Goal: Information Seeking & Learning: Learn about a topic

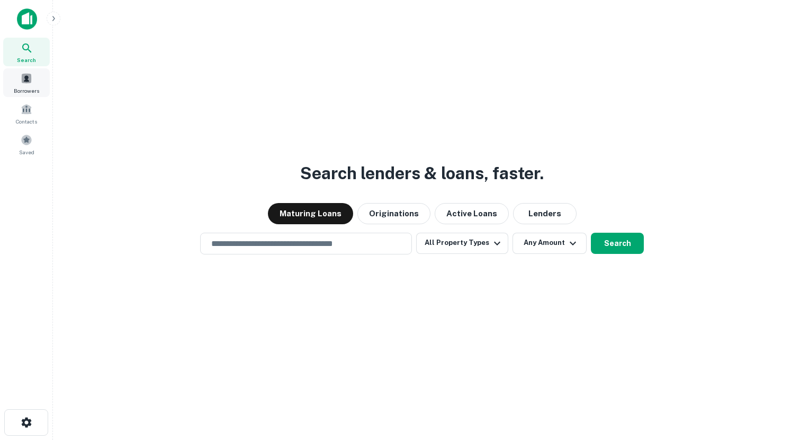
click at [29, 80] on span at bounding box center [27, 79] width 12 height 12
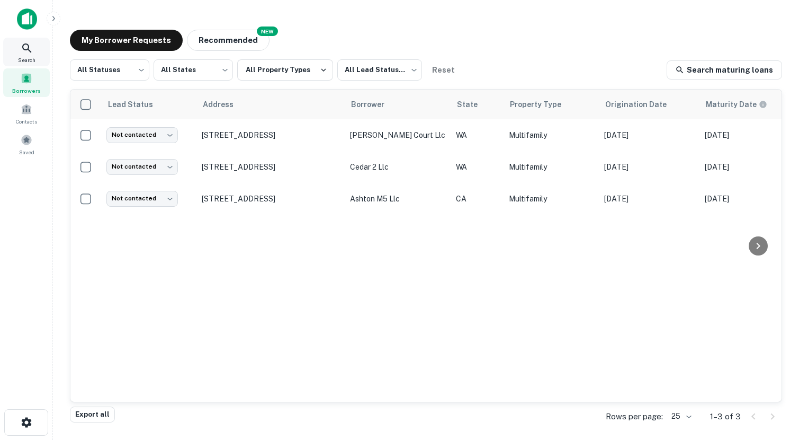
click at [28, 56] on span "Search" at bounding box center [26, 60] width 17 height 8
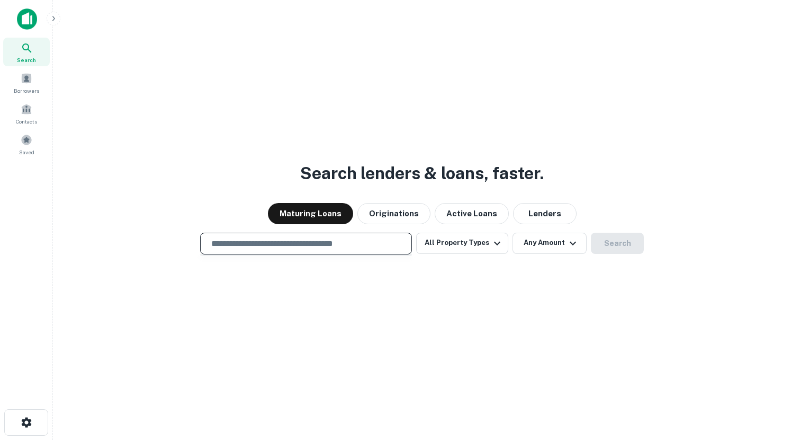
click at [271, 246] on input "text" at bounding box center [306, 243] width 202 height 12
click at [467, 237] on button "All Property Types" at bounding box center [462, 243] width 92 height 21
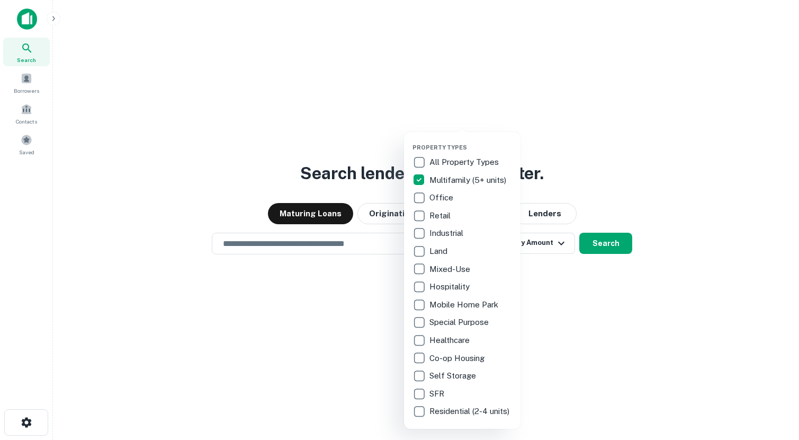
click at [338, 318] on div at bounding box center [399, 220] width 799 height 440
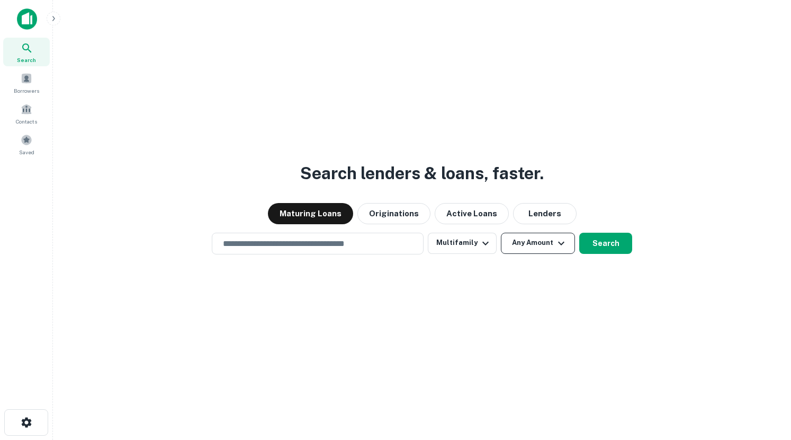
click at [520, 248] on button "Any Amount" at bounding box center [538, 243] width 74 height 21
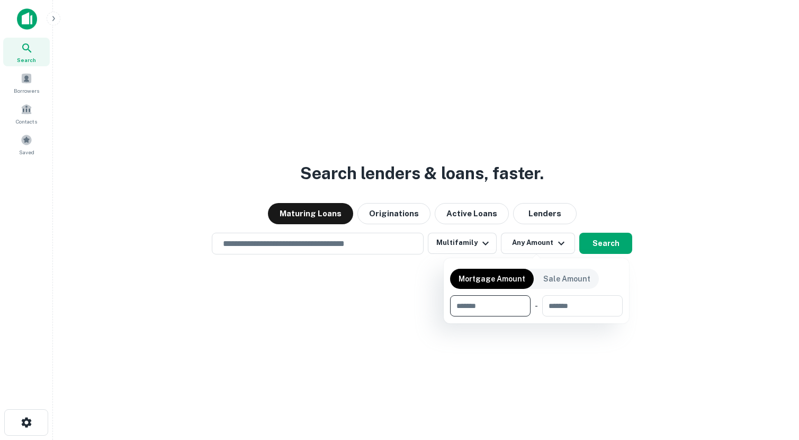
click at [332, 295] on div at bounding box center [399, 220] width 799 height 440
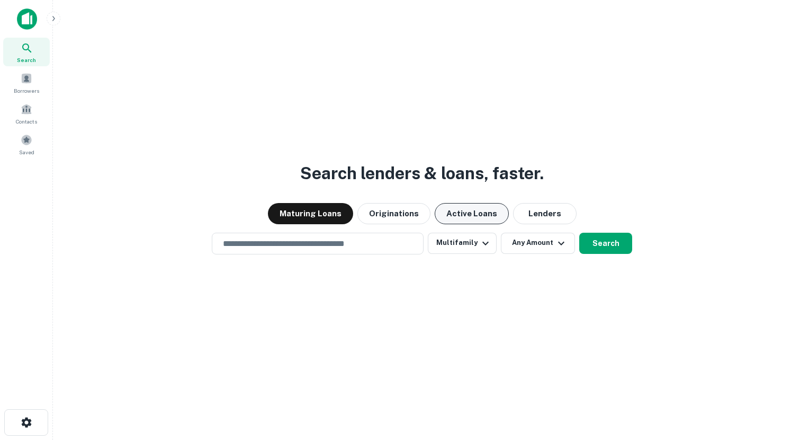
click at [464, 212] on button "Active Loans" at bounding box center [472, 213] width 74 height 21
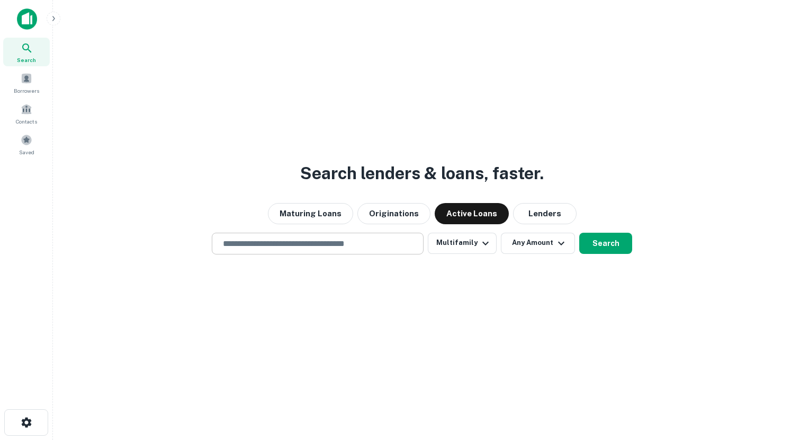
click at [345, 240] on input "text" at bounding box center [318, 243] width 202 height 12
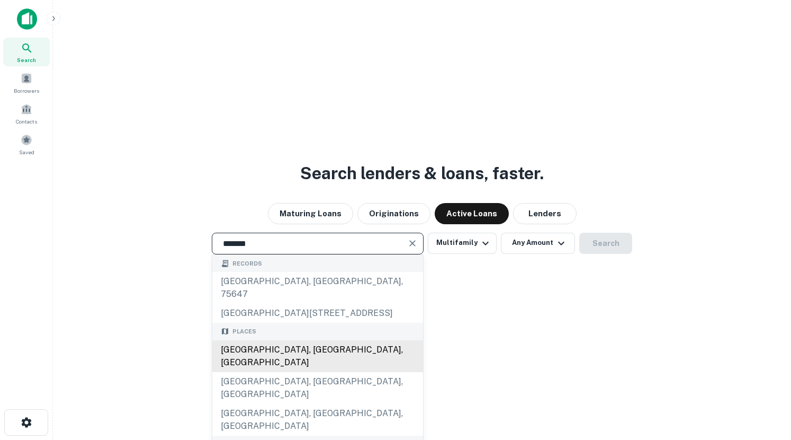
click at [315, 346] on div "Spokane, WA, USA" at bounding box center [317, 356] width 211 height 32
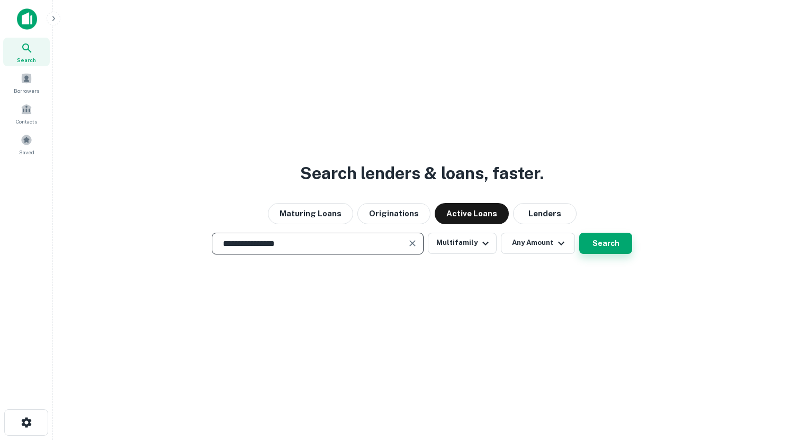
type input "**********"
click at [596, 246] on button "Search" at bounding box center [605, 243] width 53 height 21
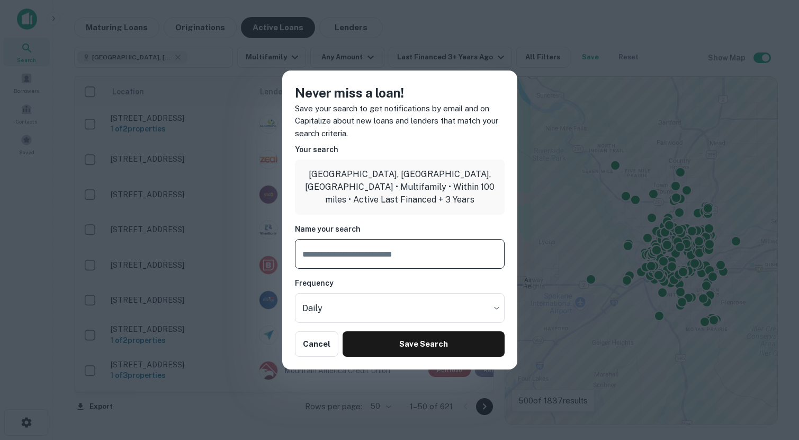
type input "*"
click at [325, 340] on button "Cancel" at bounding box center [317, 343] width 44 height 25
click at [329, 342] on button "Cancel" at bounding box center [317, 343] width 44 height 25
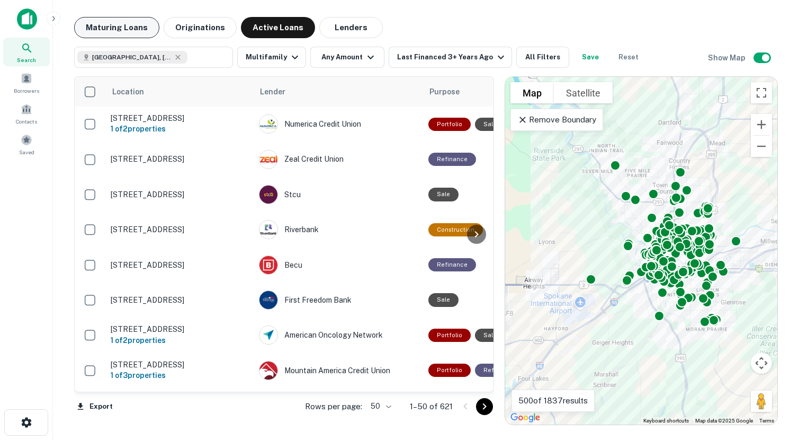
click at [140, 29] on button "Maturing Loans" at bounding box center [116, 27] width 85 height 21
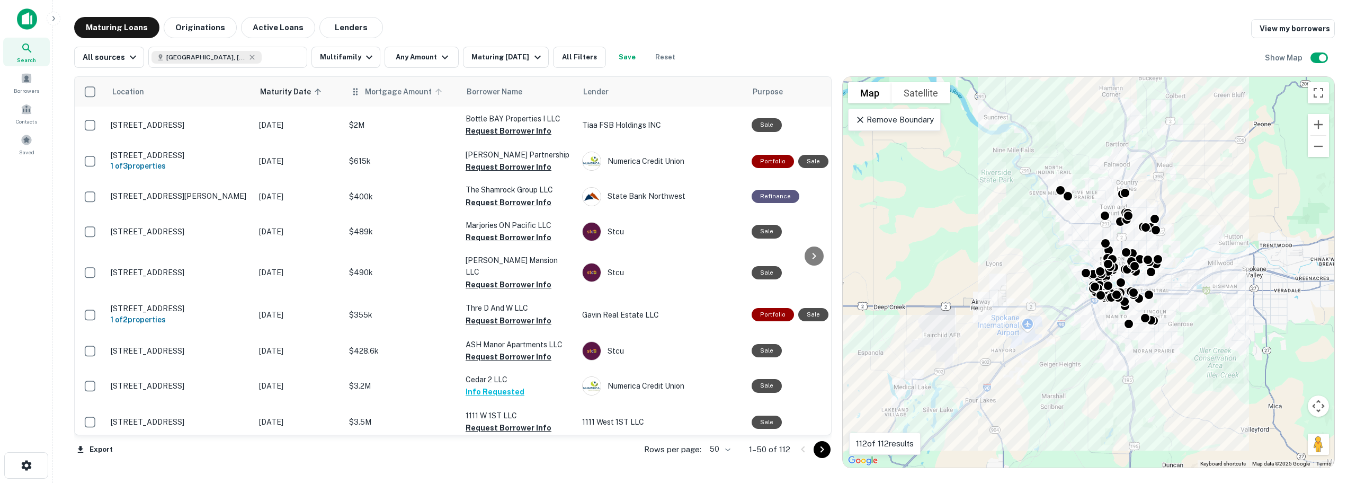
click at [382, 97] on span "Mortgage Amount" at bounding box center [405, 91] width 81 height 13
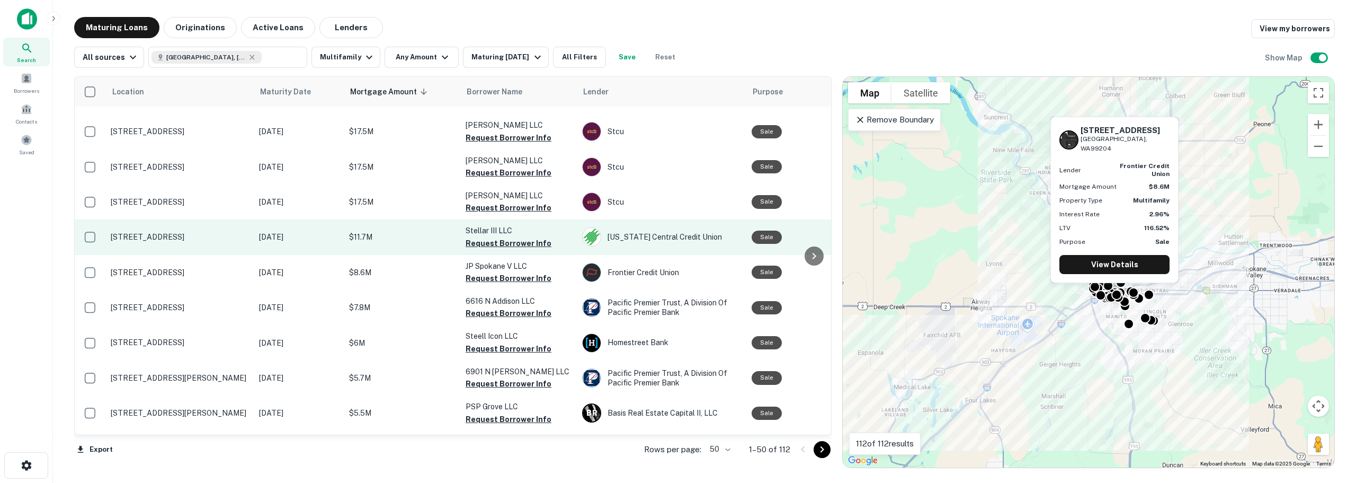
scroll to position [159, 0]
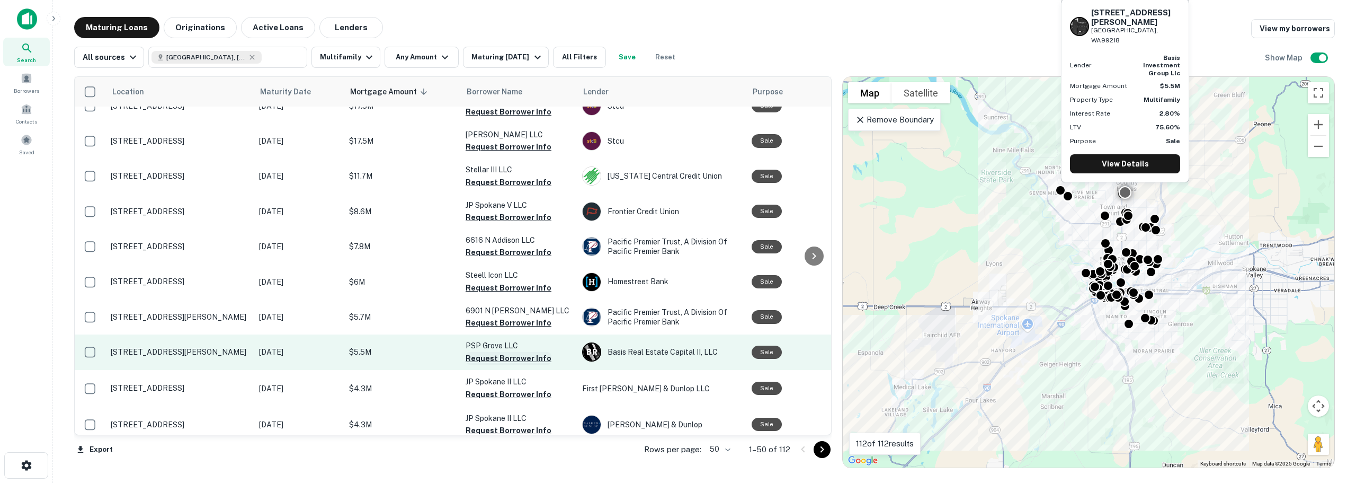
click at [483, 364] on button "Request Borrower Info" at bounding box center [509, 358] width 86 height 13
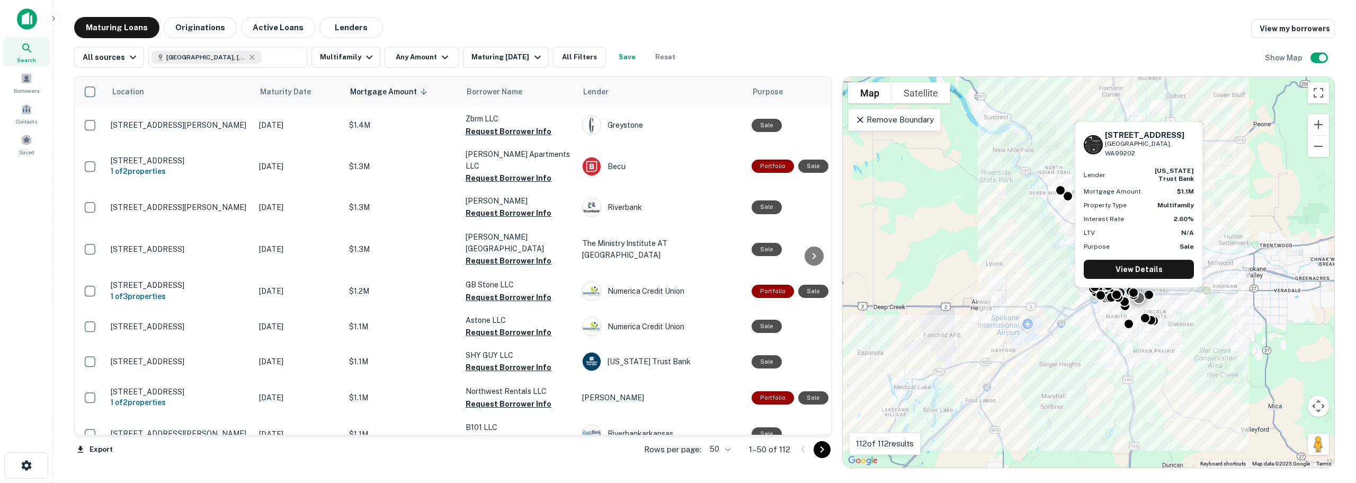
scroll to position [900, 0]
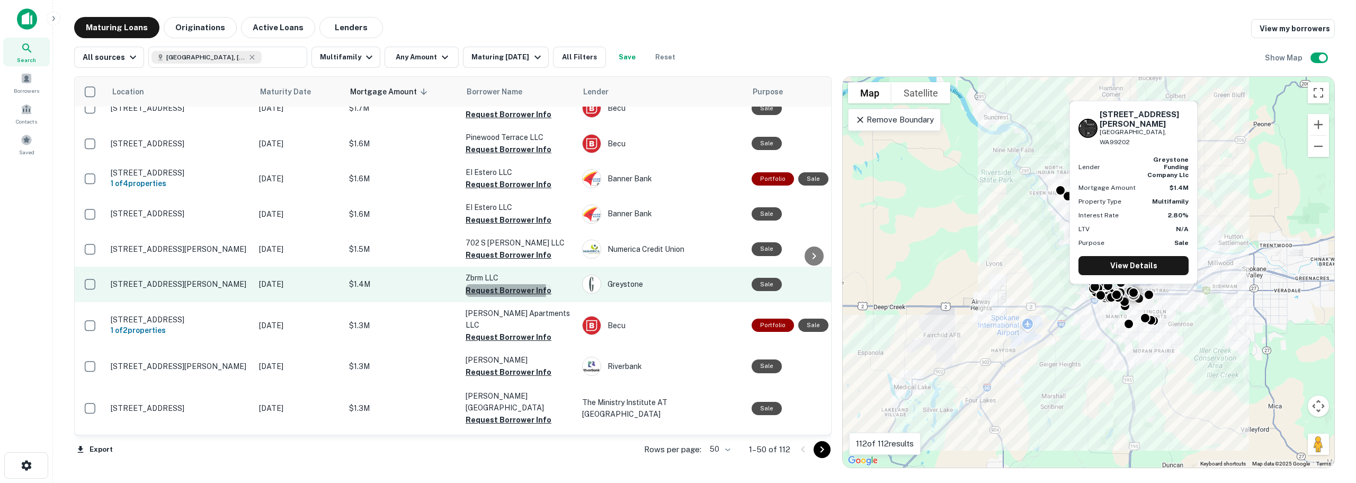
click at [486, 297] on button "Request Borrower Info" at bounding box center [509, 290] width 86 height 13
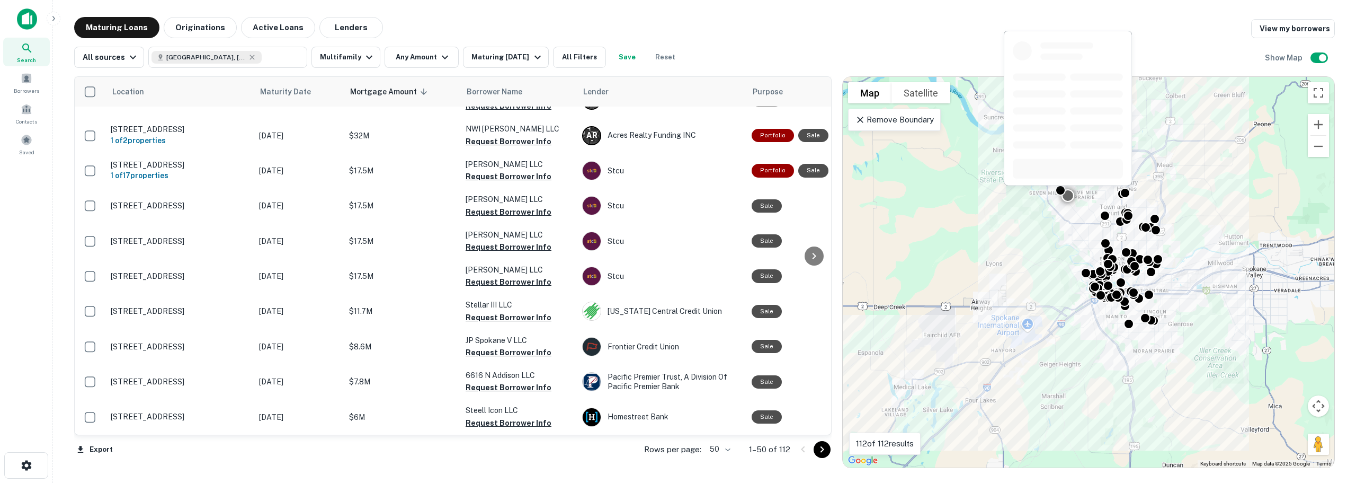
scroll to position [0, 0]
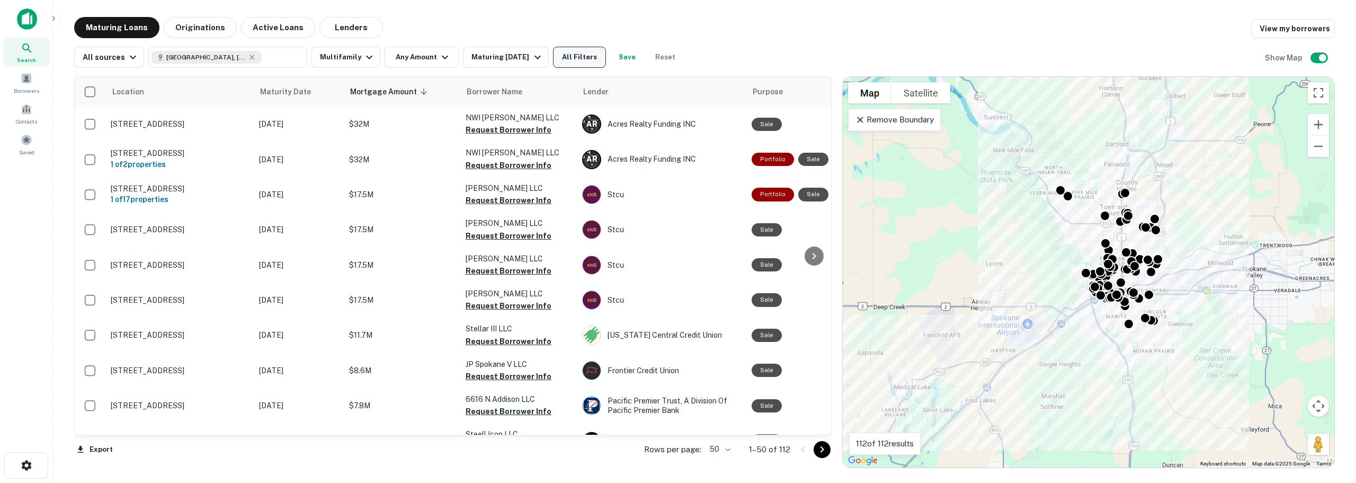
click at [567, 52] on button "All Filters" at bounding box center [579, 57] width 53 height 21
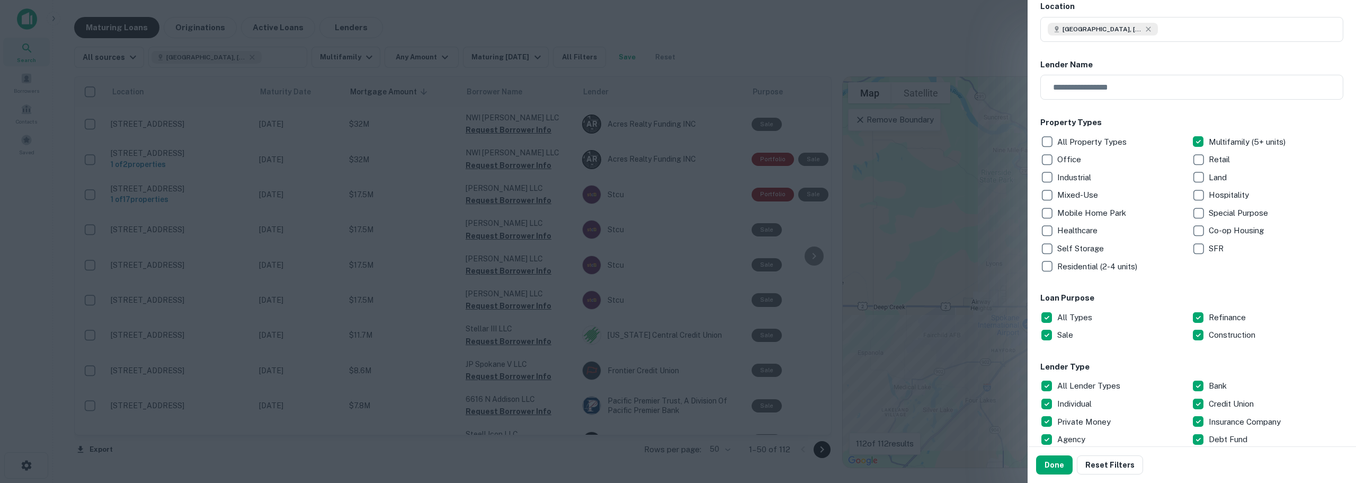
scroll to position [212, 0]
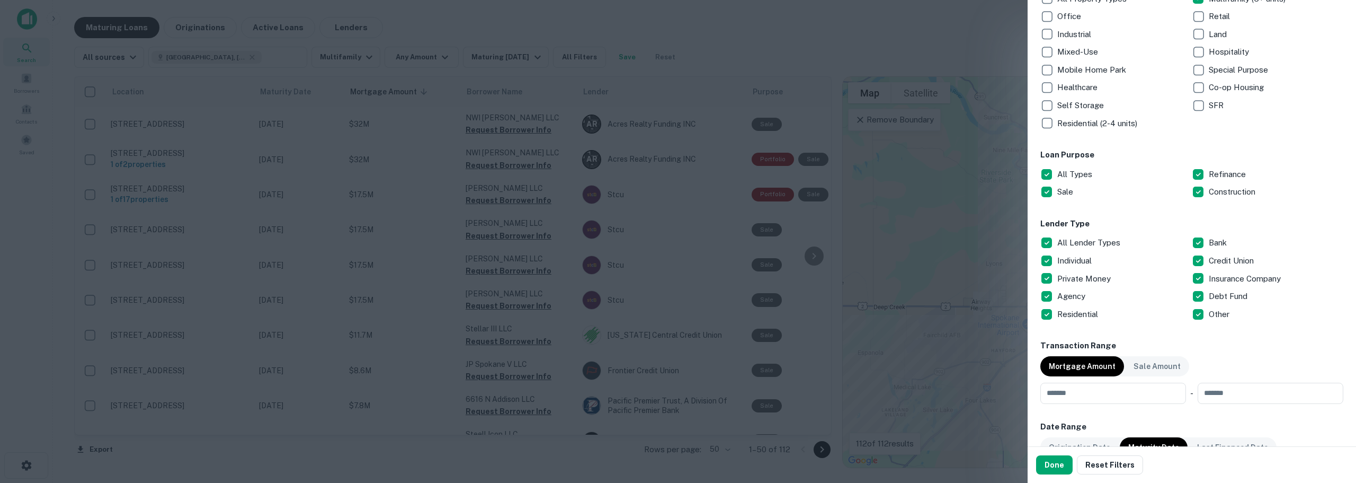
click at [791, 439] on button "Done" at bounding box center [1054, 464] width 37 height 19
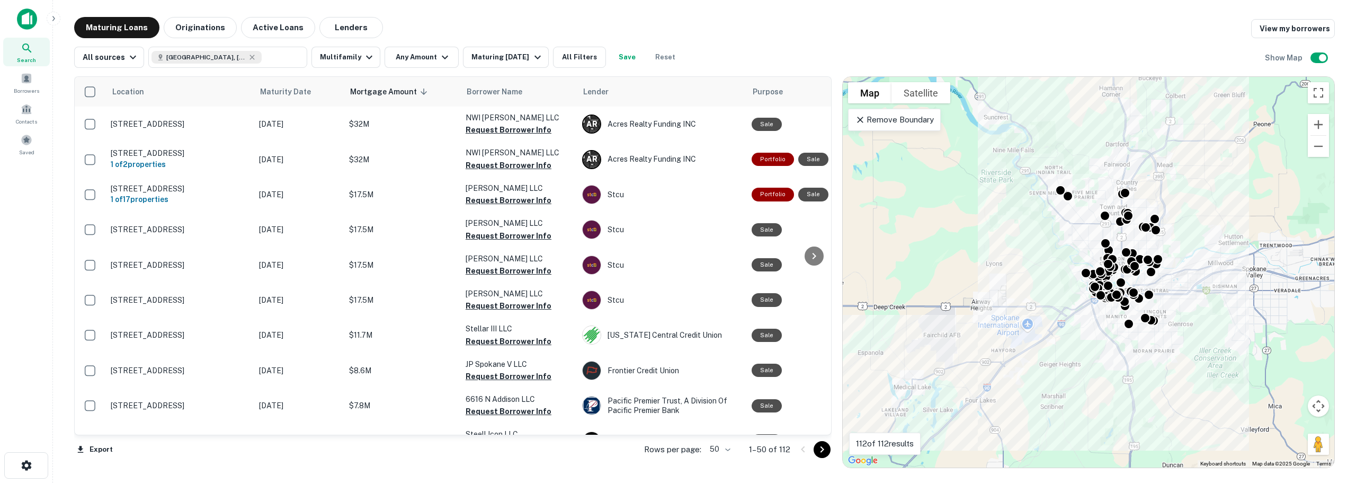
click at [724, 439] on body "Search Borrowers Contacts Saved Maturing Loans Originations Active Loans Lender…" at bounding box center [678, 241] width 1356 height 483
click at [724, 439] on li "100" at bounding box center [720, 460] width 31 height 19
click at [768, 95] on span "Purpose" at bounding box center [782, 91] width 30 height 13
click at [760, 94] on icon at bounding box center [758, 91] width 4 height 7
click at [592, 51] on button "All Filters" at bounding box center [579, 57] width 53 height 21
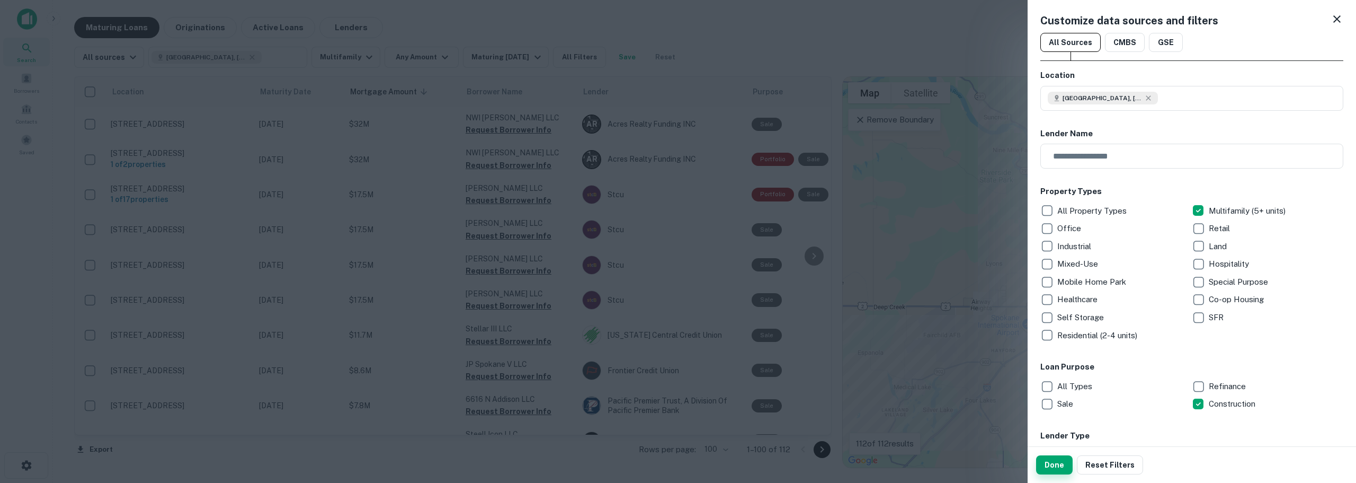
click at [791, 439] on button "Done" at bounding box center [1054, 464] width 37 height 19
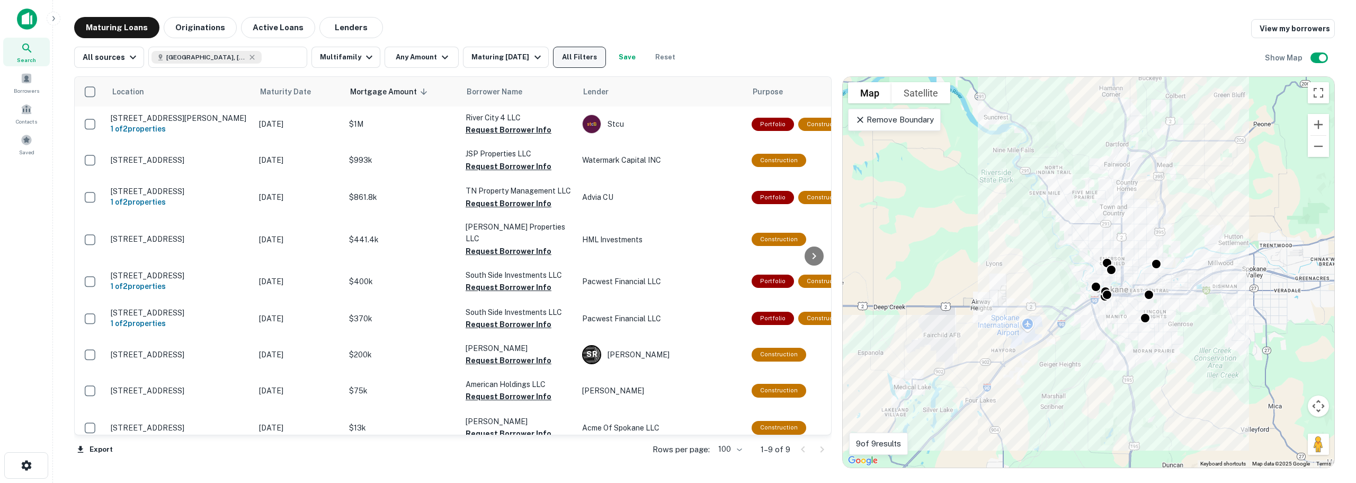
click at [571, 59] on button "All Filters" at bounding box center [579, 57] width 53 height 21
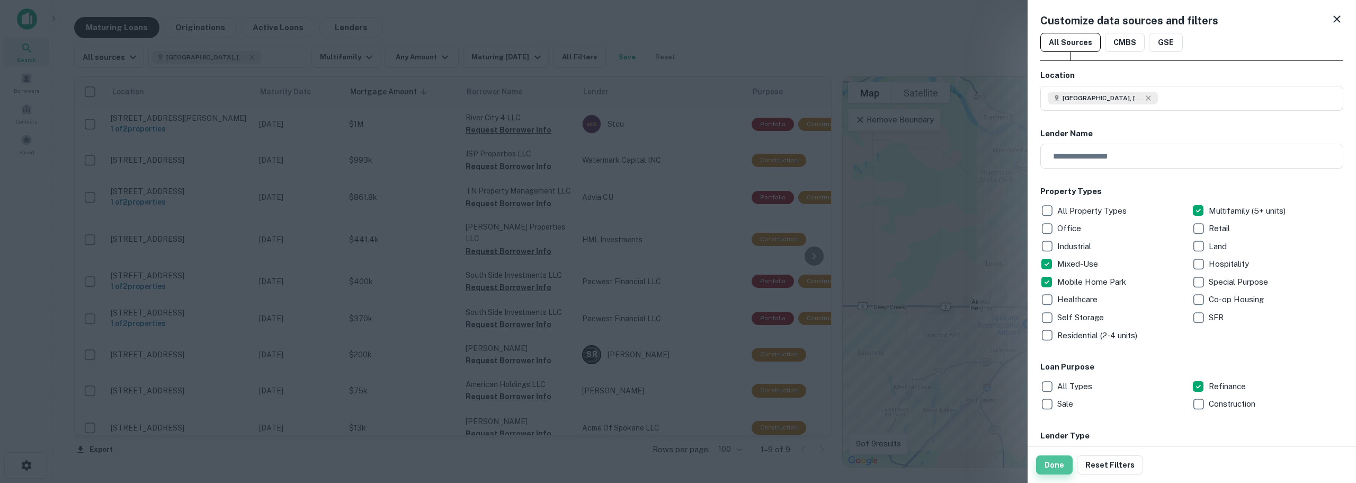
click at [791, 439] on button "Done" at bounding box center [1054, 464] width 37 height 19
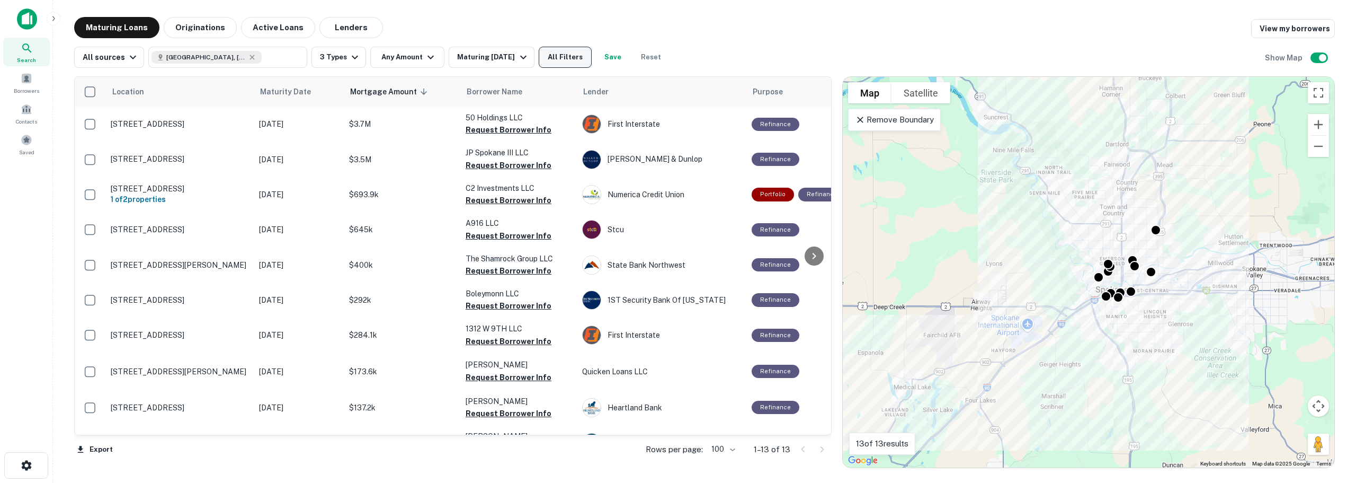
click at [561, 55] on button "All Filters" at bounding box center [565, 57] width 53 height 21
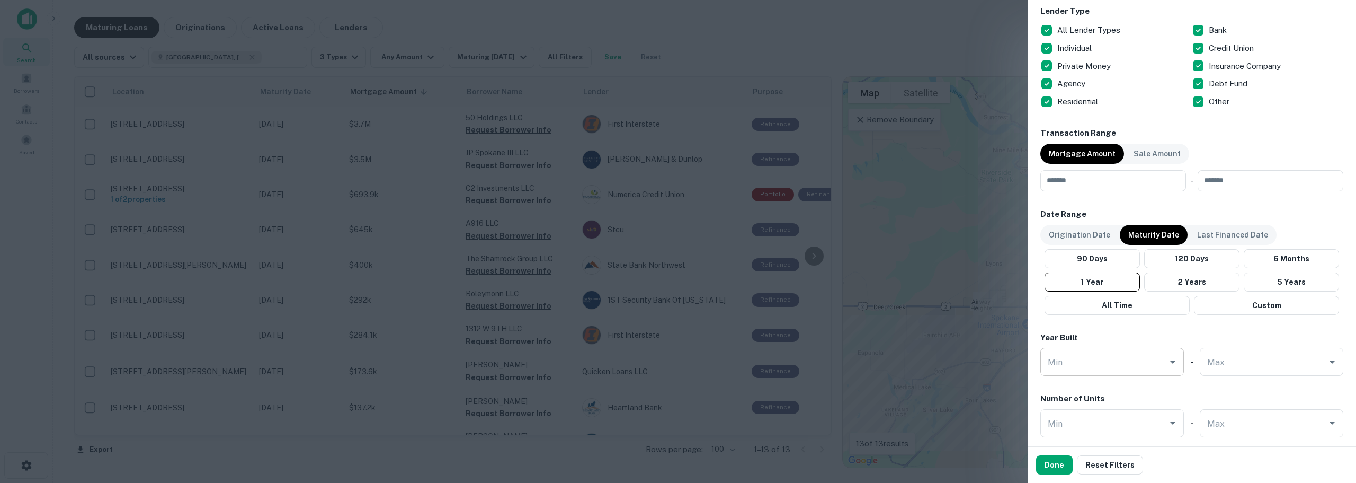
scroll to position [424, 0]
click at [791, 180] on input "number" at bounding box center [1109, 181] width 138 height 21
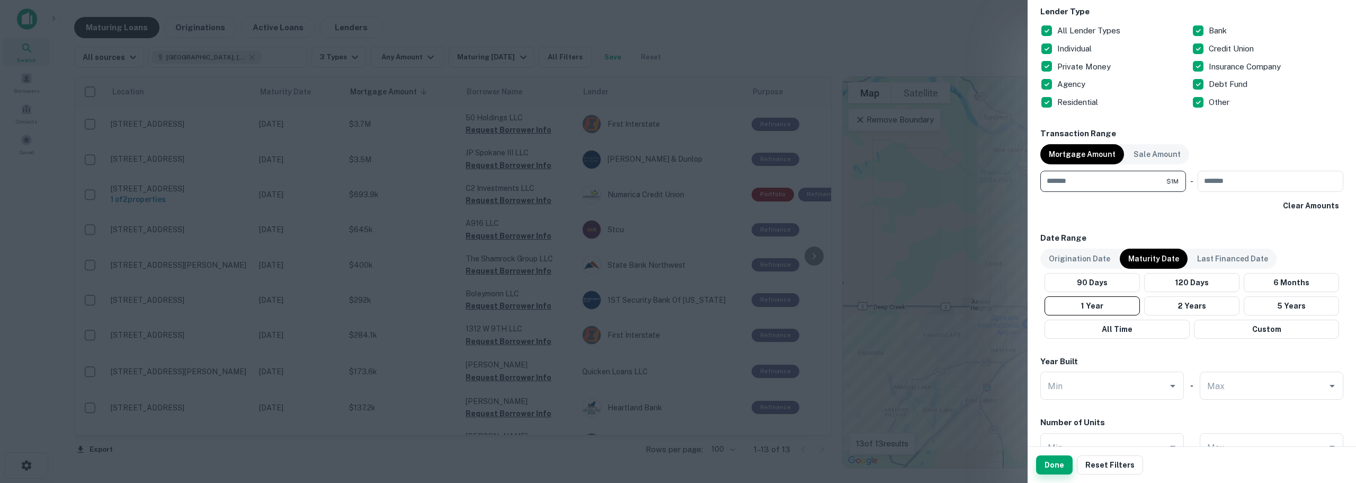
type input "*******"
click at [791, 439] on button "Done" at bounding box center [1054, 464] width 37 height 19
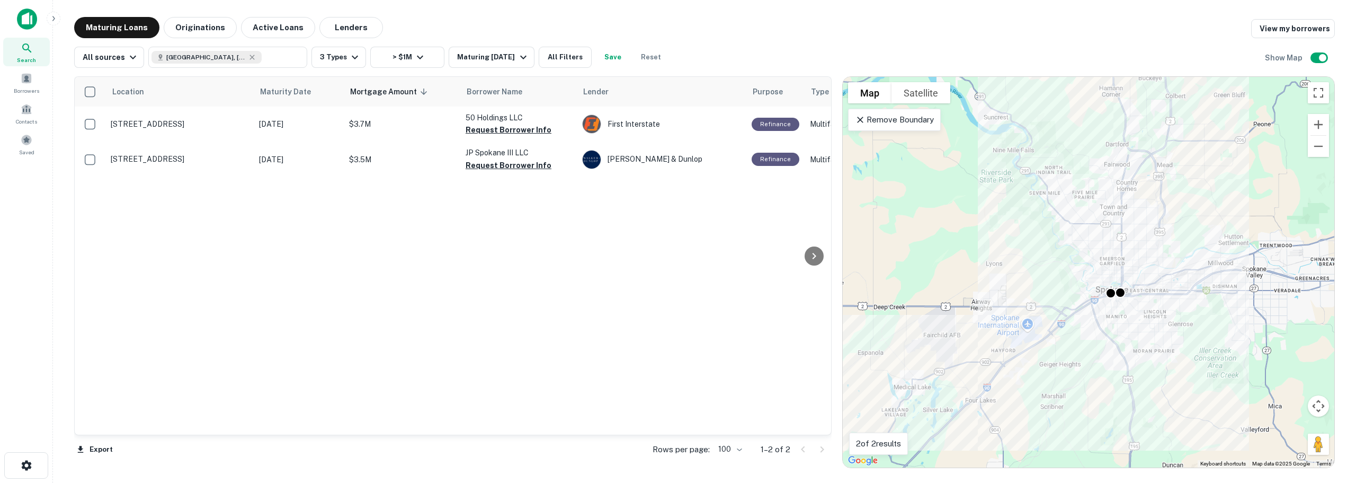
click at [688, 281] on div "Location Maturity Date Mortgage Amount sorted descending Borrower Name Lender P…" at bounding box center [453, 256] width 756 height 358
click at [645, 279] on div "Location Maturity Date Mortgage Amount sorted descending Borrower Name Lender P…" at bounding box center [453, 256] width 756 height 358
drag, startPoint x: 227, startPoint y: 57, endPoint x: 217, endPoint y: 57, distance: 10.1
click at [250, 57] on icon at bounding box center [252, 57] width 5 height 5
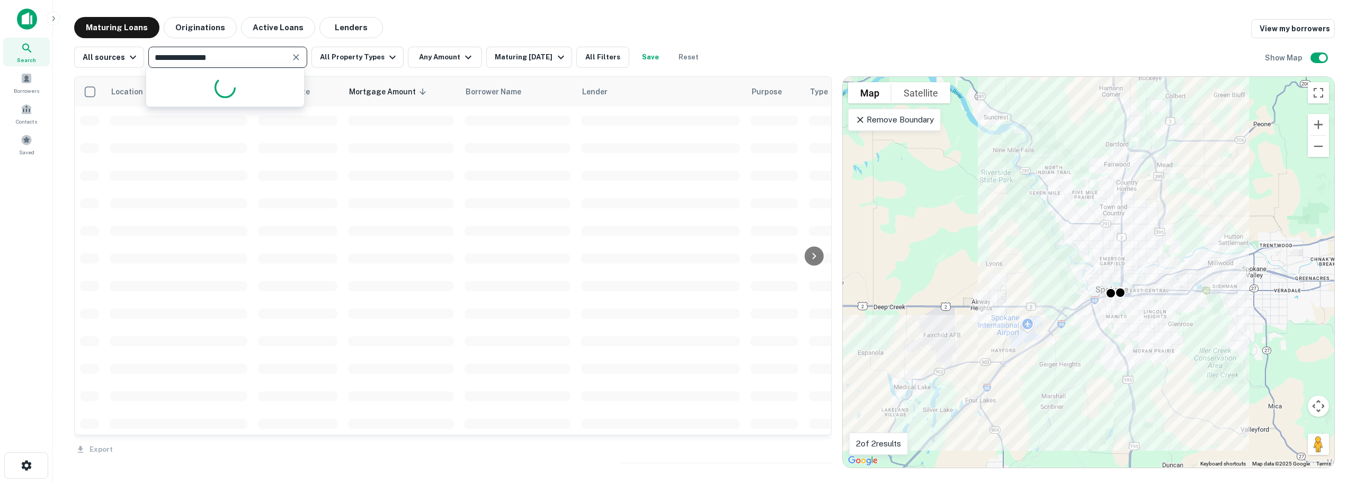
click at [225, 57] on input "**********" at bounding box center [218, 57] width 135 height 15
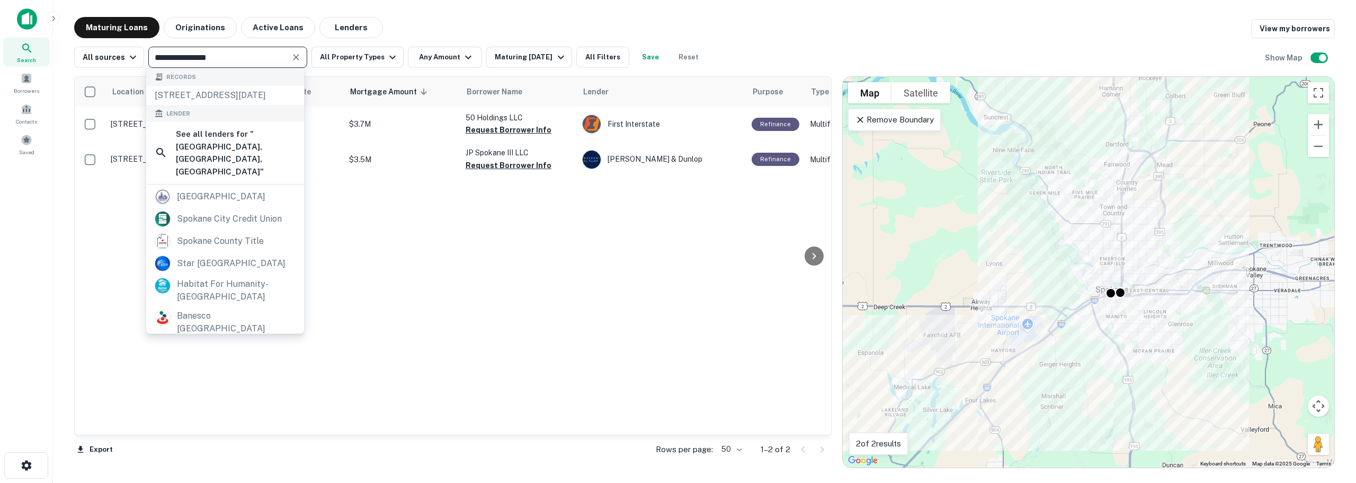
click at [225, 57] on input "**********" at bounding box center [218, 57] width 135 height 15
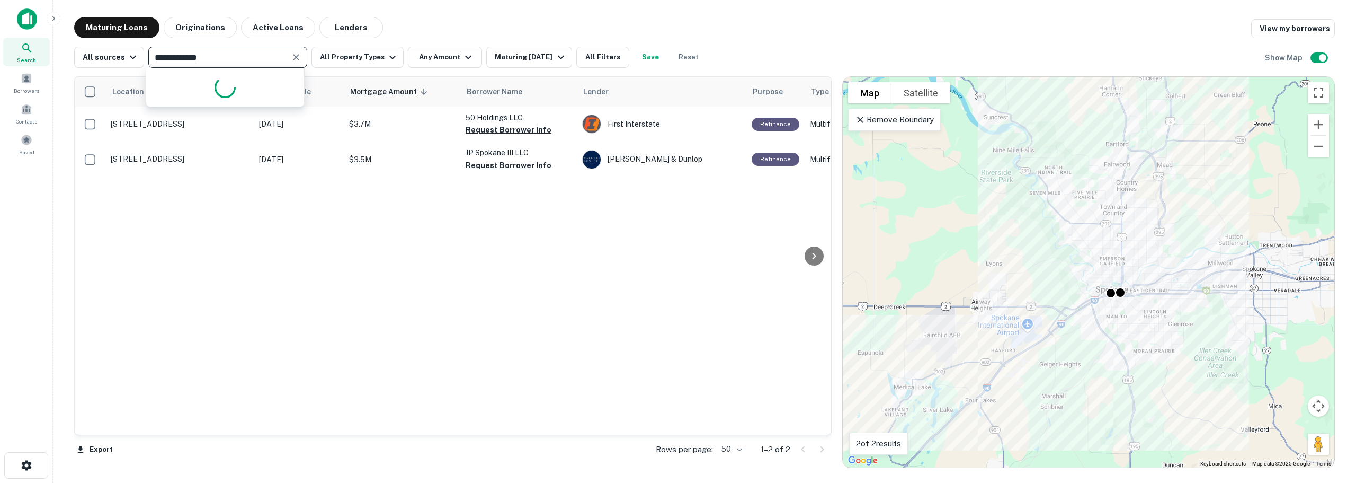
type input "**********"
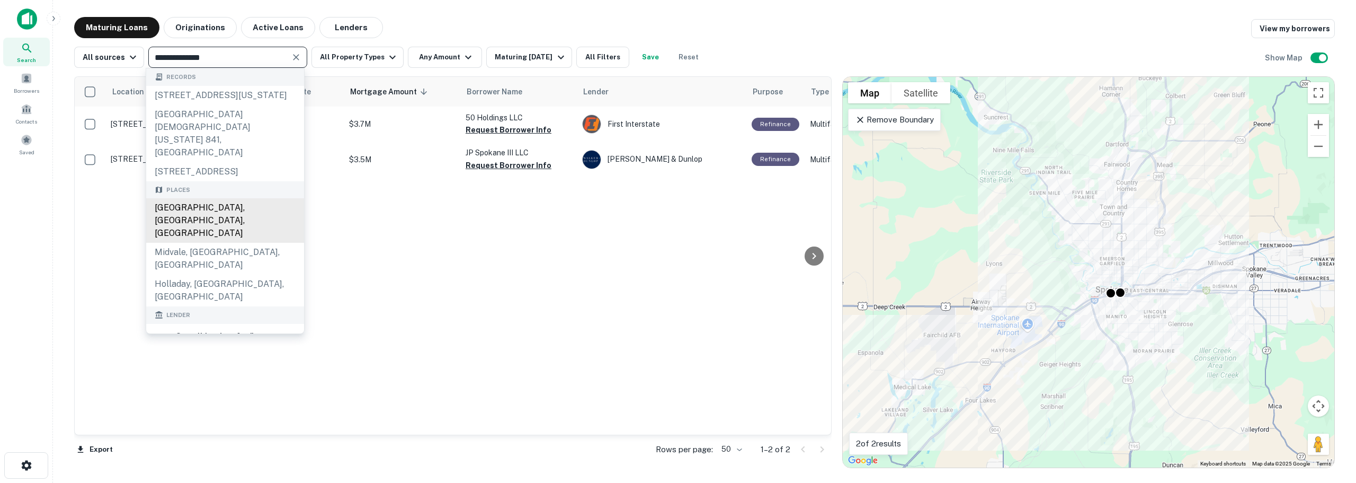
click at [227, 213] on div "Salt Lake City, UT, USA" at bounding box center [225, 220] width 158 height 44
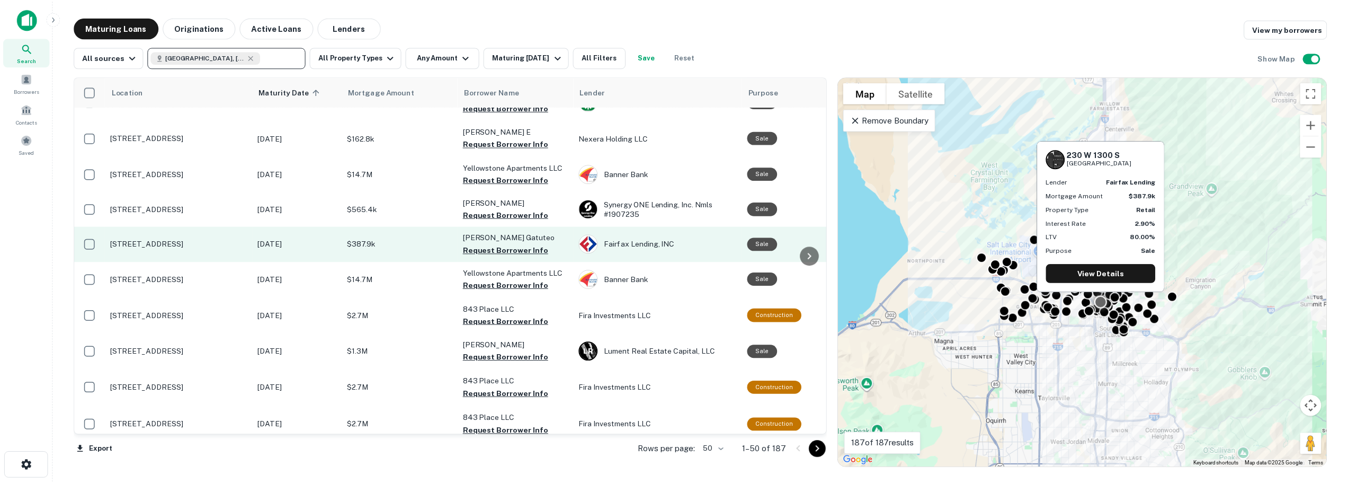
scroll to position [530, 0]
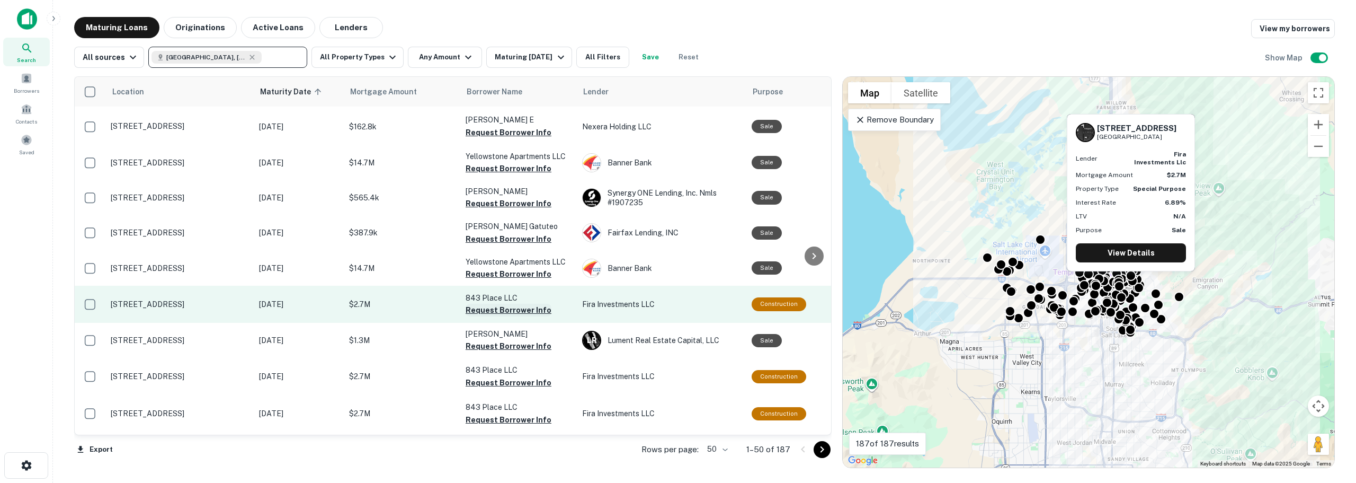
click at [482, 303] on button "Request Borrower Info" at bounding box center [509, 309] width 86 height 13
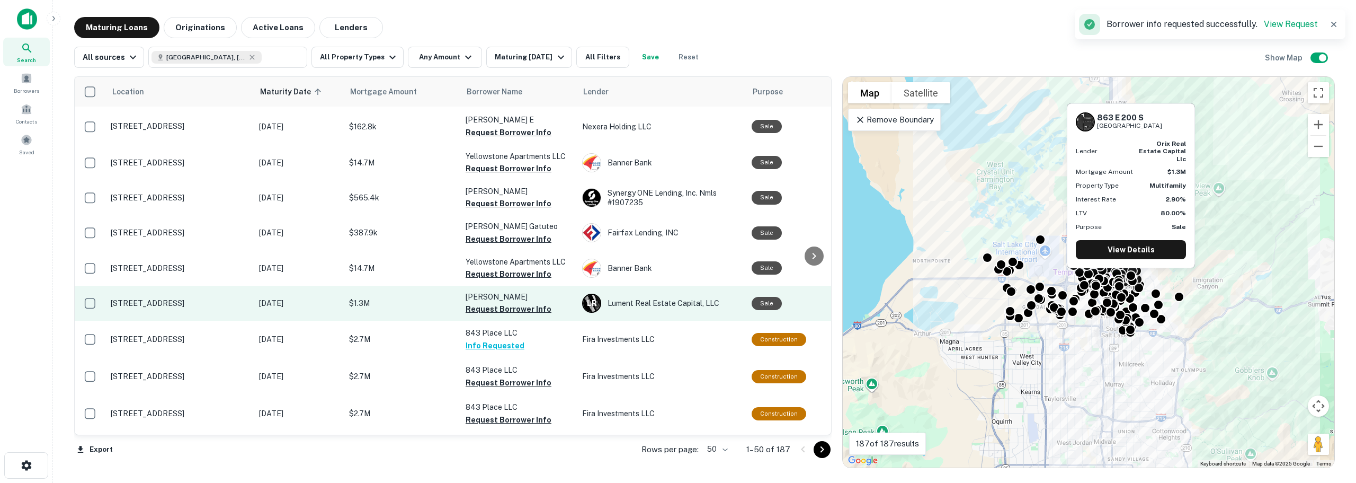
click at [119, 298] on p "[STREET_ADDRESS]" at bounding box center [180, 303] width 138 height 10
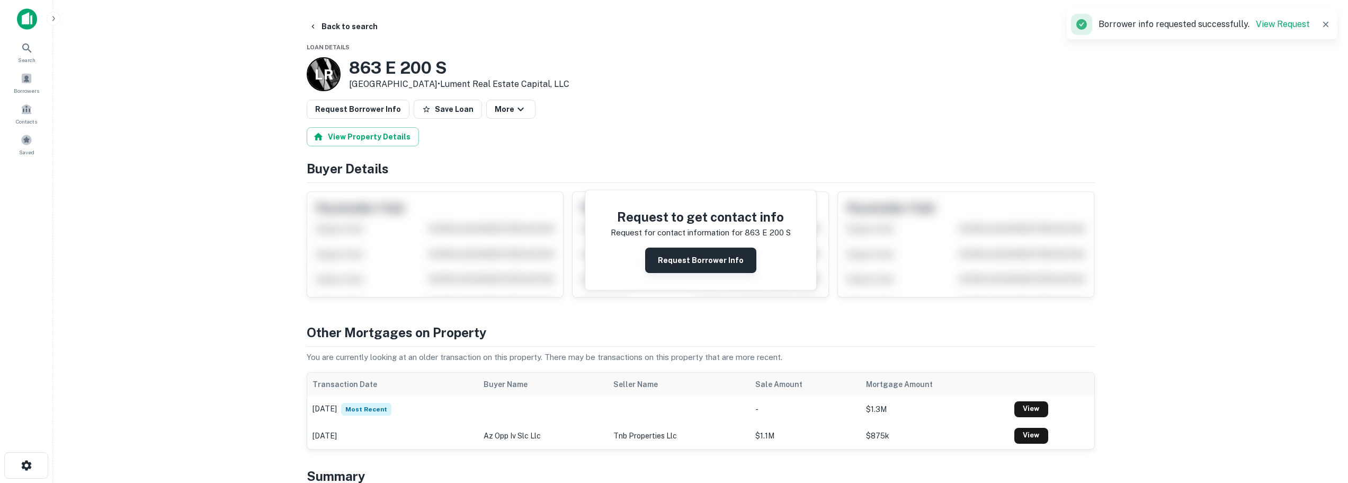
click at [712, 254] on button "Request Borrower Info" at bounding box center [700, 259] width 111 height 25
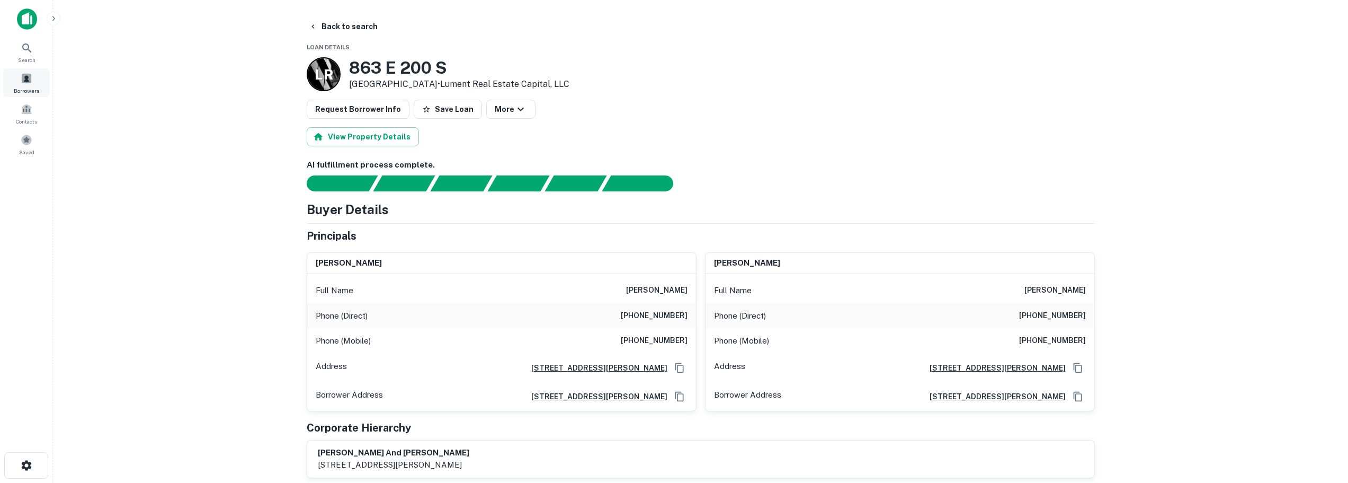
click at [31, 93] on span "Borrowers" at bounding box center [26, 90] width 25 height 8
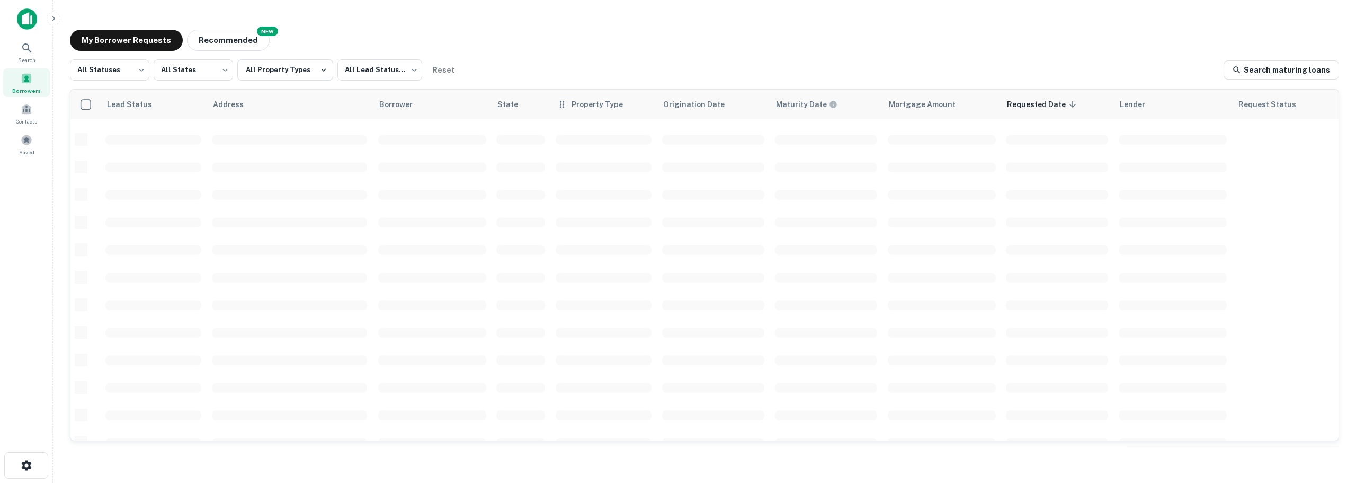
scroll to position [368, 0]
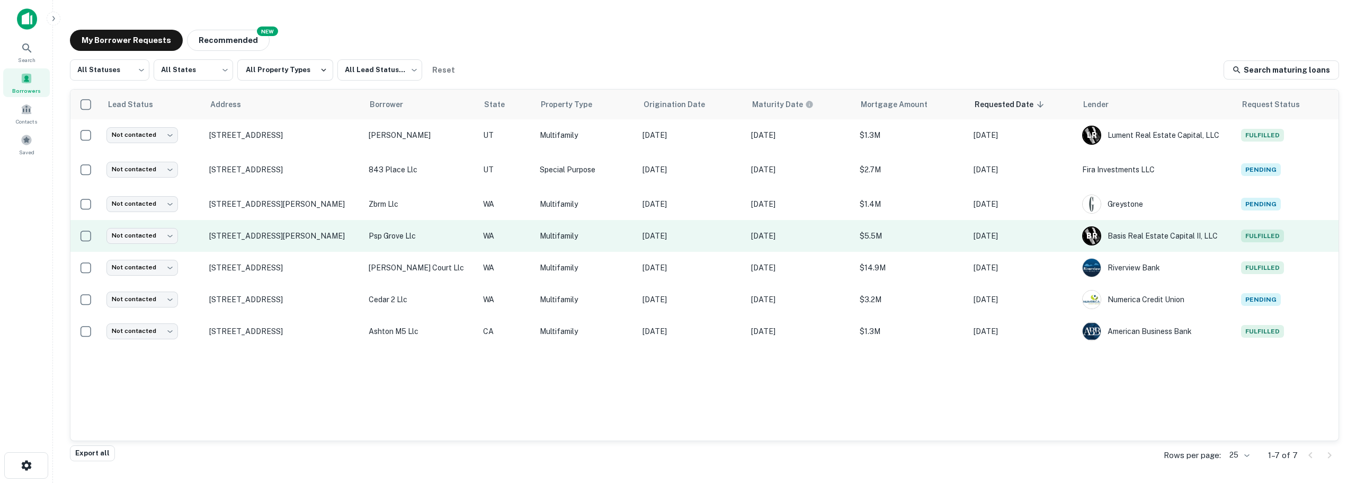
click at [439, 234] on p "psp grove llc" at bounding box center [420, 236] width 103 height 12
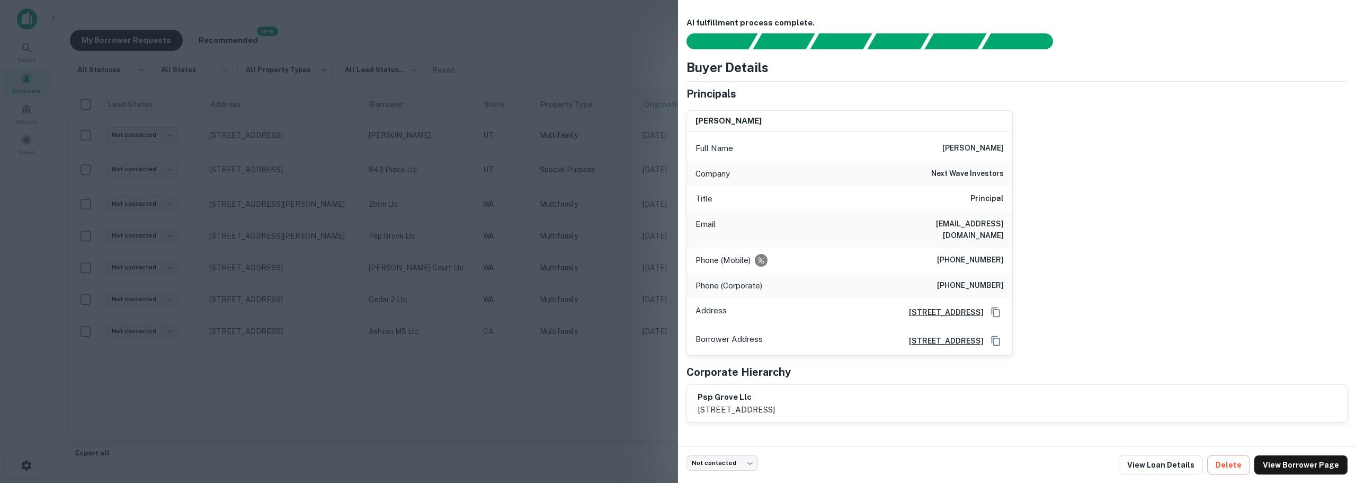
click at [1048, 264] on div "[PERSON_NAME] Full Name [PERSON_NAME] Company next wave investors Title Princip…" at bounding box center [1012, 229] width 669 height 254
click at [1102, 264] on div "[PERSON_NAME] Full Name [PERSON_NAME] Company next wave investors Title Princip…" at bounding box center [1012, 229] width 669 height 254
click at [1100, 306] on div "[PERSON_NAME] Full Name [PERSON_NAME] Company next wave investors Title Princip…" at bounding box center [1012, 229] width 669 height 254
click at [1086, 323] on div "[PERSON_NAME] Full Name [PERSON_NAME] Company next wave investors Title Princip…" at bounding box center [1012, 229] width 669 height 254
